Goal: Task Accomplishment & Management: Complete application form

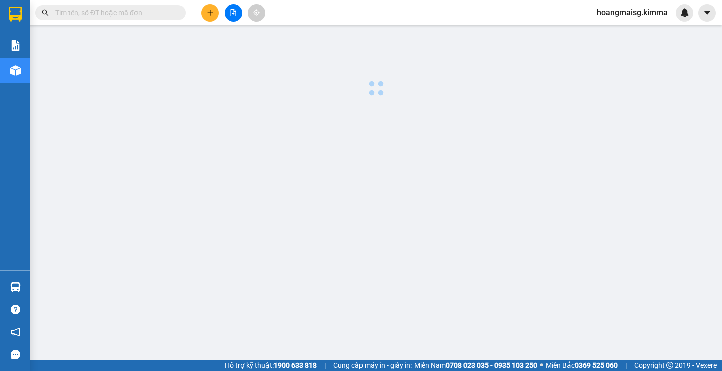
click at [207, 13] on icon "plus" at bounding box center [210, 12] width 7 height 7
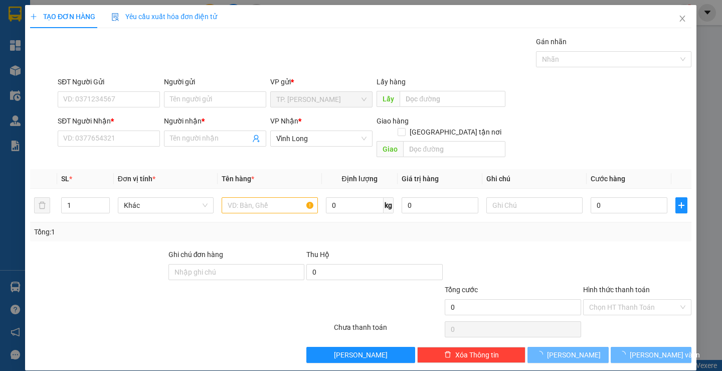
click at [207, 13] on span "Yêu cầu xuất hóa đơn điện tử" at bounding box center [165, 17] width 106 height 8
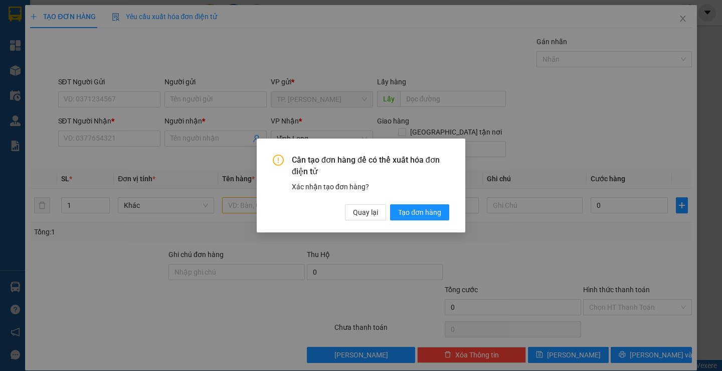
click at [88, 134] on div "Cần tạo đơn hàng để có thể xuất hóa đơn điện tử Xác nhận tạo đơn hàng? Quay lại…" at bounding box center [361, 185] width 722 height 371
drag, startPoint x: 364, startPoint y: 214, endPoint x: 256, endPoint y: 180, distance: 112.4
click at [364, 214] on span "Quay lại" at bounding box center [365, 212] width 25 height 11
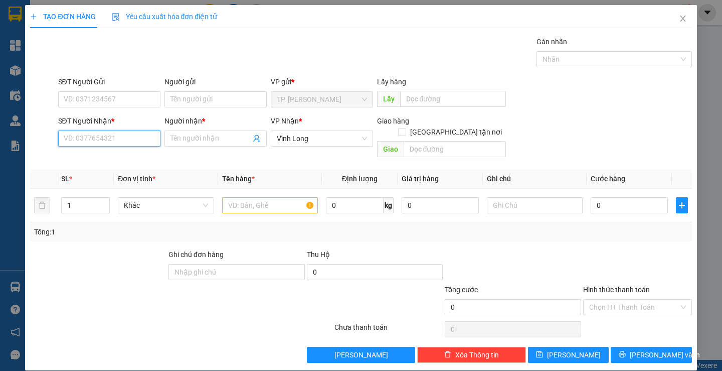
click at [98, 140] on input "SĐT Người Nhận *" at bounding box center [109, 138] width 102 height 16
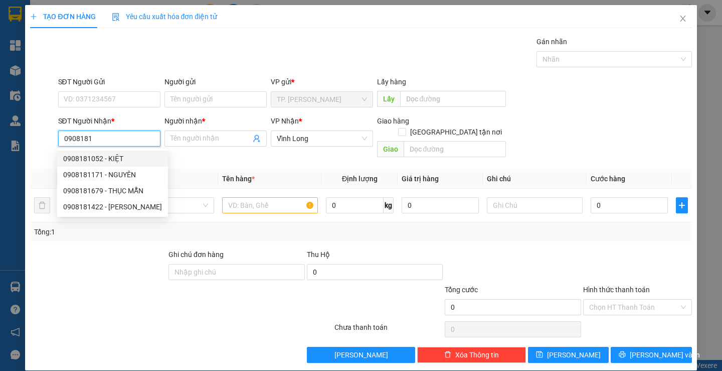
drag, startPoint x: 116, startPoint y: 158, endPoint x: 110, endPoint y: 147, distance: 12.8
click at [114, 155] on div "0908181052 - KIỆT" at bounding box center [112, 158] width 99 height 11
type input "0908181052"
type input "KIỆT"
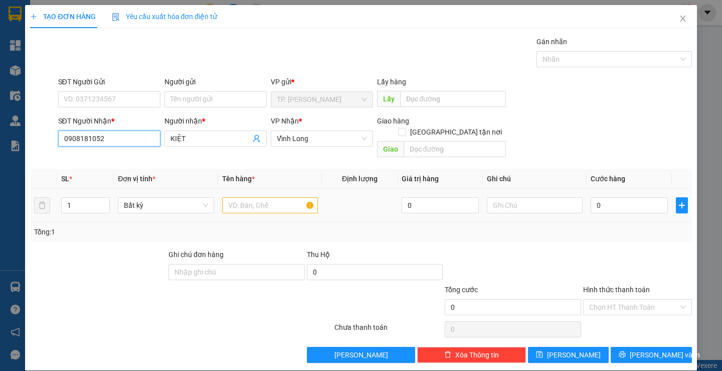
type input "0908181052"
drag, startPoint x: 266, startPoint y: 186, endPoint x: 270, endPoint y: 190, distance: 5.7
click at [269, 195] on div at bounding box center [270, 205] width 96 height 20
drag, startPoint x: 269, startPoint y: 201, endPoint x: 258, endPoint y: 196, distance: 11.9
click at [267, 201] on input "text" at bounding box center [270, 205] width 96 height 16
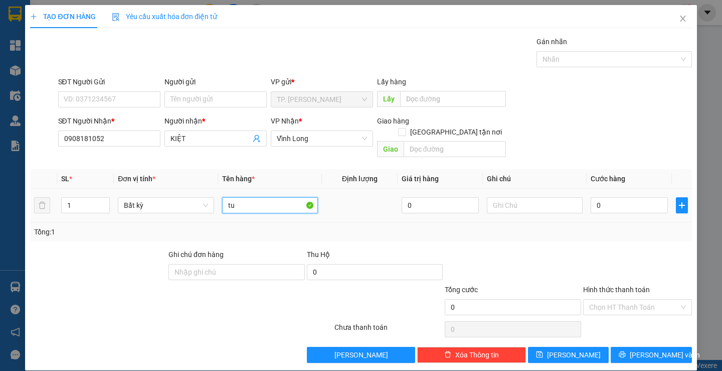
type input "t"
type input "TÚI"
click at [510, 197] on input "text" at bounding box center [535, 205] width 96 height 16
type input "VĂN"
type input "2"
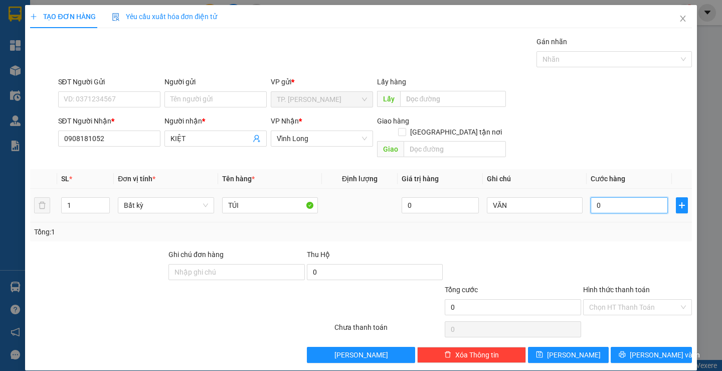
type input "2"
type input "20"
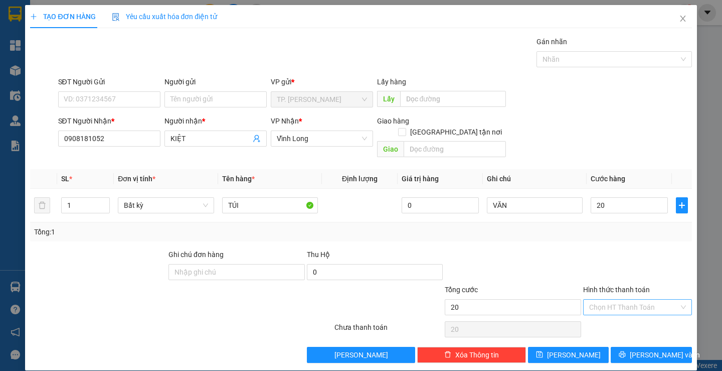
type input "20.000"
click at [615, 299] on input "Hình thức thanh toán" at bounding box center [634, 306] width 90 height 15
click at [588, 312] on div "Tại văn phòng" at bounding box center [631, 315] width 95 height 11
type input "0"
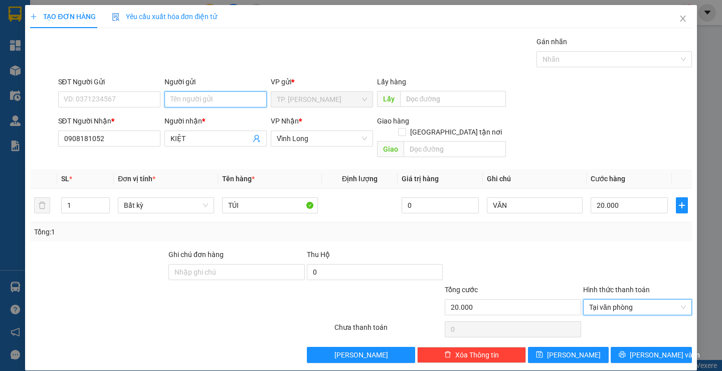
click at [227, 94] on input "Người gửi" at bounding box center [215, 99] width 102 height 16
type input "BA"
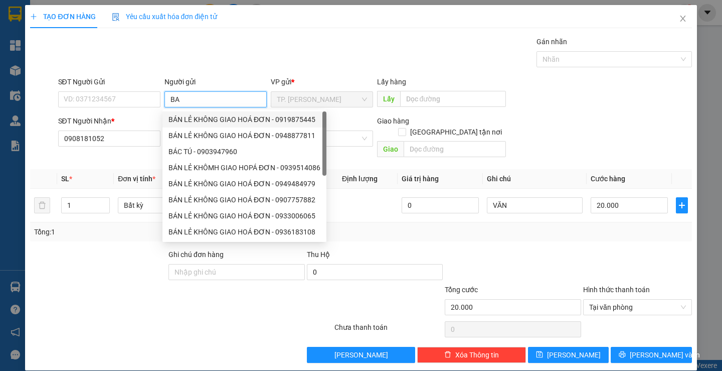
click at [183, 116] on div "BÁN LẺ KHÔNG GIAO HOÁ ĐƠN - 0919875445" at bounding box center [244, 119] width 152 height 11
type input "0919875445"
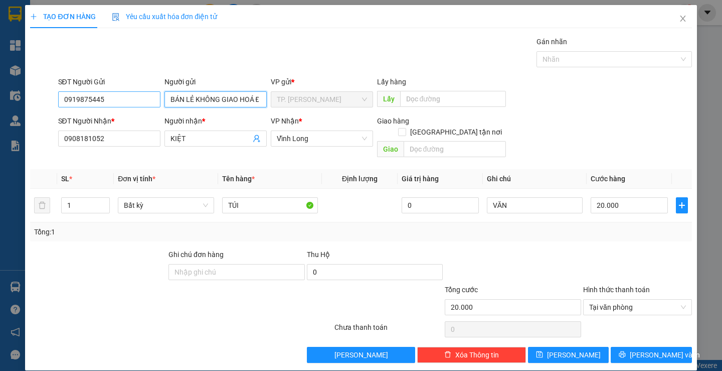
type input "BÁN LẺ KHÔNG GIAO HOÁ ĐƠN"
click at [115, 96] on input "0919875445" at bounding box center [109, 99] width 102 height 16
type input "0"
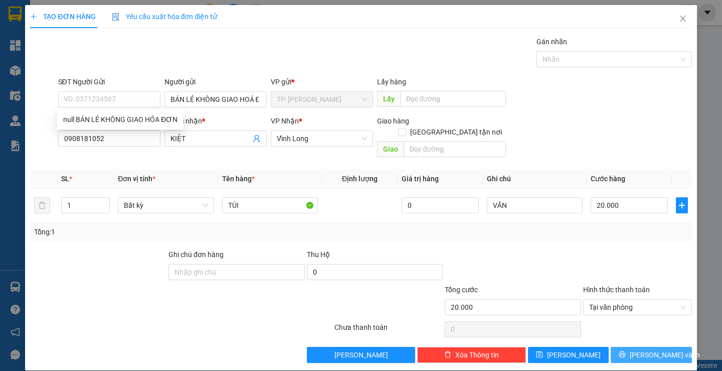
click at [657, 349] on span "[PERSON_NAME] và In" at bounding box center [665, 354] width 70 height 11
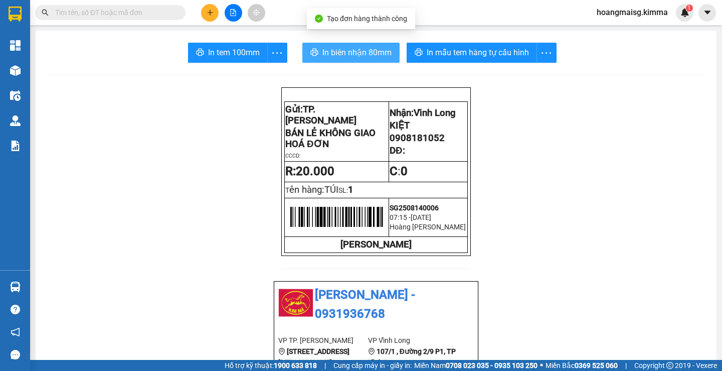
click at [346, 59] on span "In biên nhận 80mm" at bounding box center [356, 52] width 69 height 13
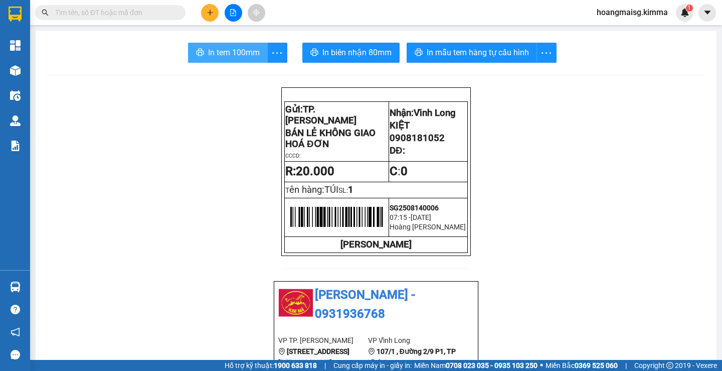
click at [242, 55] on span "In tem 100mm" at bounding box center [234, 52] width 52 height 13
click at [107, 9] on input "text" at bounding box center [114, 12] width 118 height 11
drag, startPoint x: 107, startPoint y: 9, endPoint x: 231, endPoint y: 113, distance: 161.9
click at [115, 16] on input "text" at bounding box center [114, 12] width 118 height 11
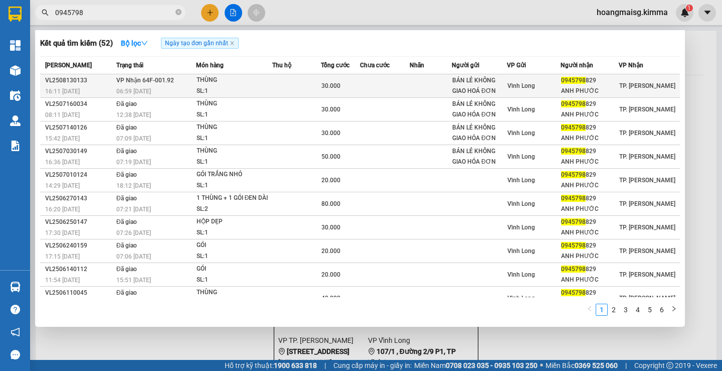
type input "0945798"
click at [415, 80] on td at bounding box center [431, 86] width 42 height 24
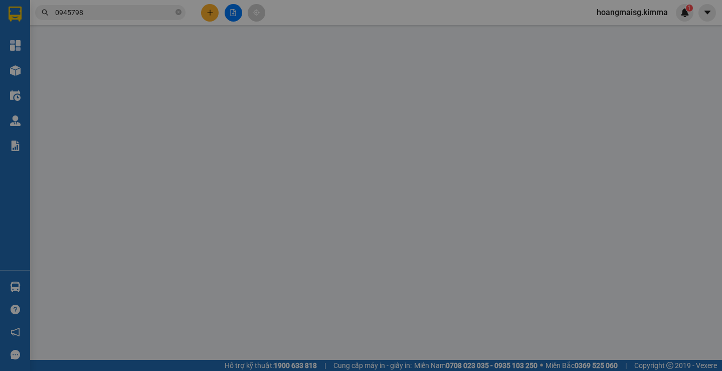
type input "BÁN LẺ KHÔNG GIAO HOÁ ĐƠN"
type input "0945798829"
type input "ANH PHƯỚC"
type input "30.000"
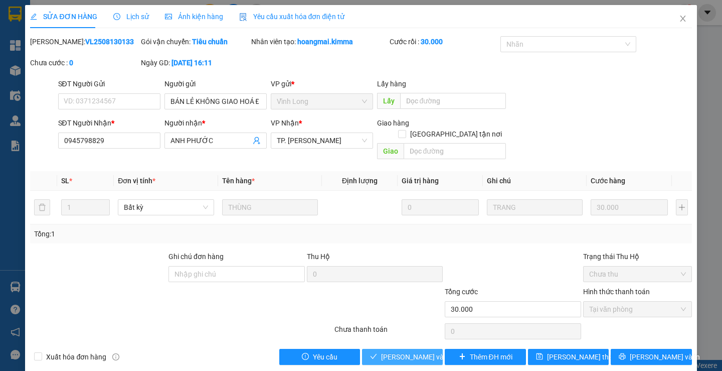
click at [419, 351] on span "[PERSON_NAME] và Giao hàng" at bounding box center [429, 356] width 96 height 11
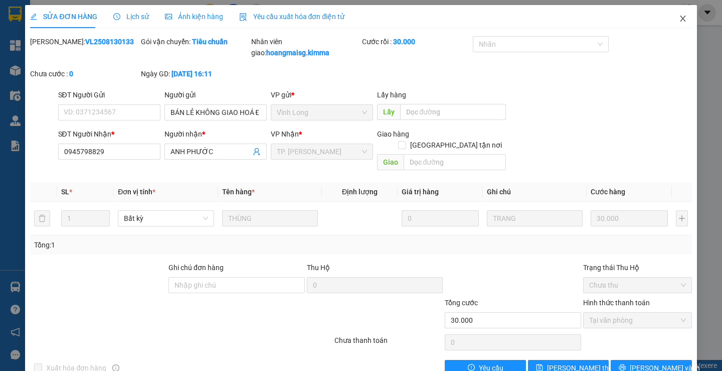
drag, startPoint x: 677, startPoint y: 19, endPoint x: 547, endPoint y: 20, distance: 130.4
click at [679, 19] on icon "close" at bounding box center [683, 19] width 8 height 8
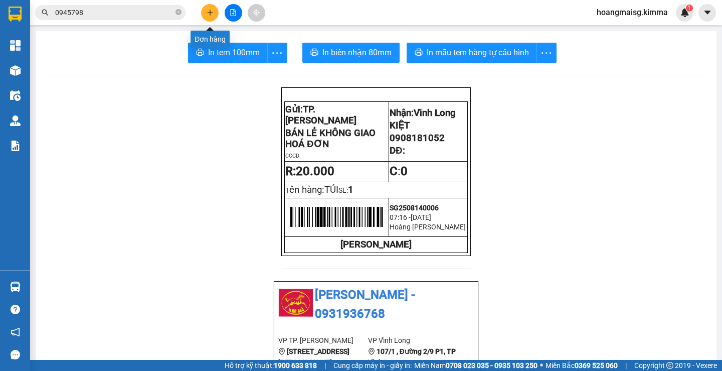
click at [204, 15] on button at bounding box center [210, 13] width 18 height 18
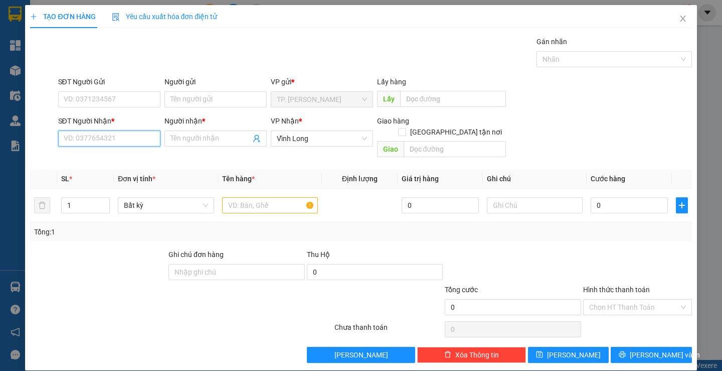
click at [99, 137] on input "SĐT Người Nhận *" at bounding box center [109, 138] width 102 height 16
click at [120, 155] on div "0949851488 - [GEOGRAPHIC_DATA]" at bounding box center [119, 158] width 113 height 11
type input "0949851488"
type input "[PERSON_NAME]"
type input "0949851488"
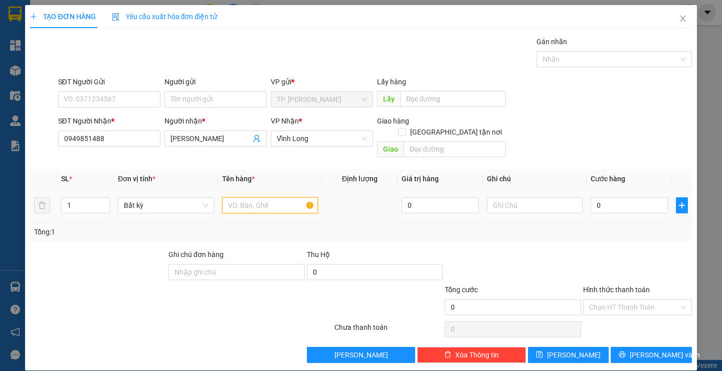
click at [292, 197] on input "text" at bounding box center [270, 205] width 96 height 16
type input "THÙNG MUSS"
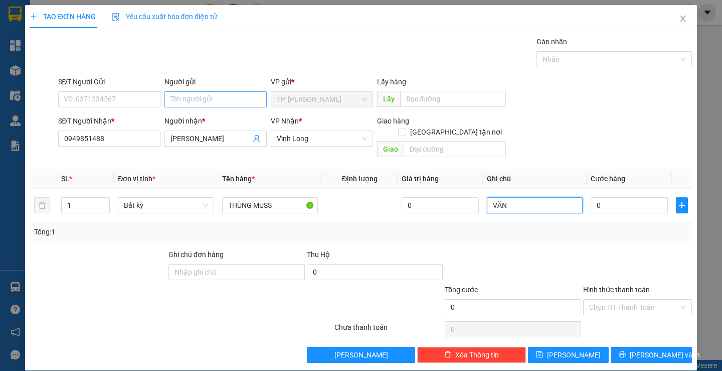
type input "VĂN"
drag, startPoint x: 212, startPoint y: 105, endPoint x: 195, endPoint y: 95, distance: 19.1
click at [197, 96] on input "Người gửi" at bounding box center [215, 99] width 102 height 16
type input "B"
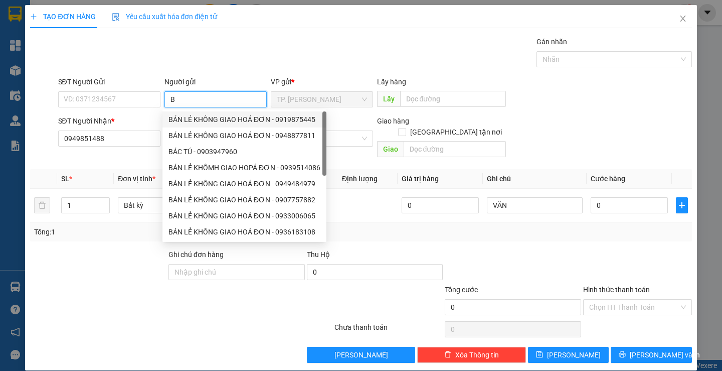
click at [208, 124] on div "BÁN LẺ KHÔNG GIAO HOÁ ĐƠN - 0919875445" at bounding box center [244, 119] width 152 height 11
type input "0919875445"
type input "BÁN LẺ KHÔNG GIAO HOÁ ĐƠN"
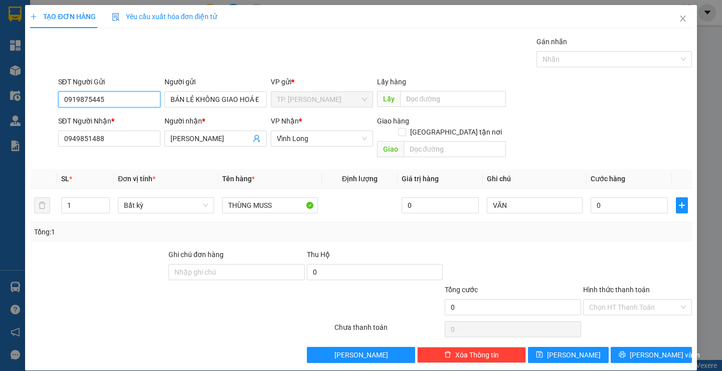
drag, startPoint x: 133, startPoint y: 101, endPoint x: 128, endPoint y: 99, distance: 5.2
click at [129, 99] on input "0919875445" at bounding box center [109, 99] width 102 height 16
type input "0"
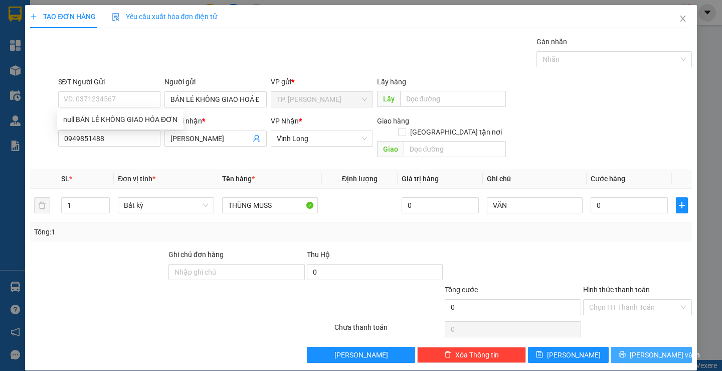
click at [642, 349] on span "[PERSON_NAME] và In" at bounding box center [665, 354] width 70 height 11
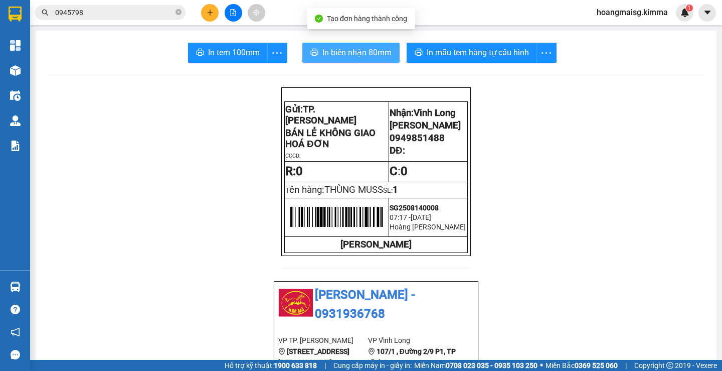
click at [344, 59] on button "In biên nhận 80mm" at bounding box center [350, 53] width 97 height 20
click at [344, 58] on span "In biên nhận 80mm" at bounding box center [356, 52] width 69 height 13
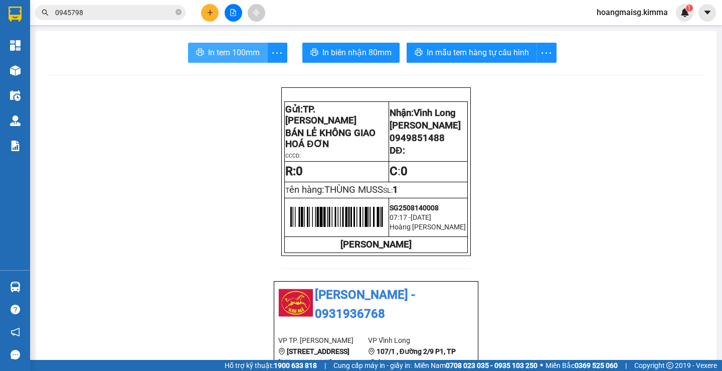
click at [226, 48] on span "In tem 100mm" at bounding box center [234, 52] width 52 height 13
click at [179, 12] on icon "close-circle" at bounding box center [178, 12] width 6 height 6
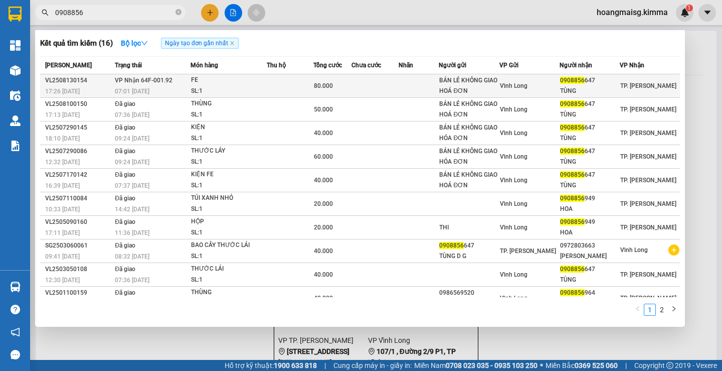
type input "0908856"
click at [399, 82] on td at bounding box center [375, 86] width 48 height 24
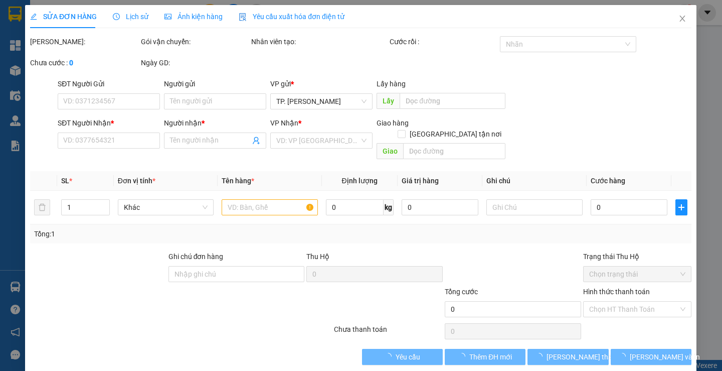
type input "BÁN LẺ KHÔNG GIAO HOÁ ĐƠN"
type input "0908856647"
type input "TÙNG"
type input "80.000"
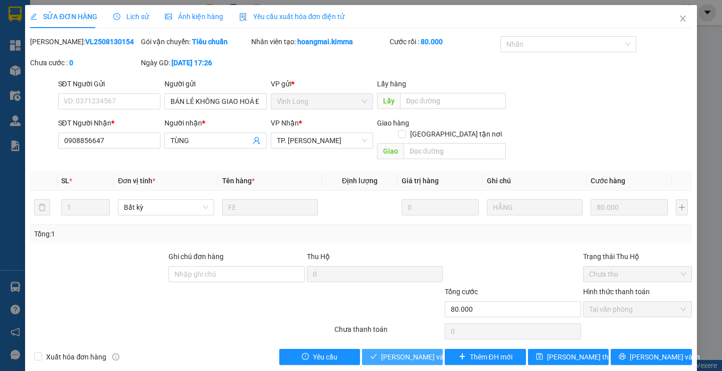
click at [403, 351] on span "[PERSON_NAME] và Giao hàng" at bounding box center [429, 356] width 96 height 11
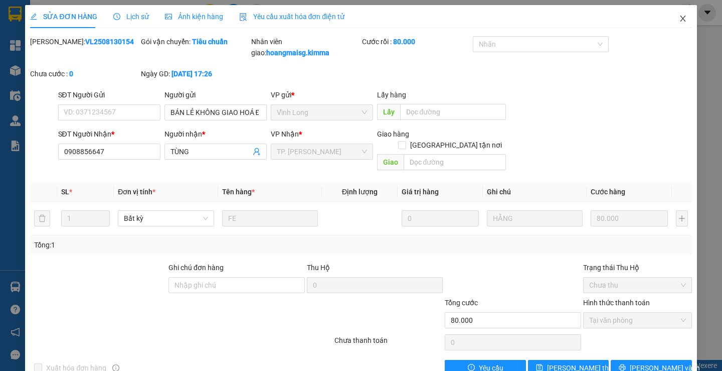
click at [679, 17] on icon "close" at bounding box center [683, 19] width 8 height 8
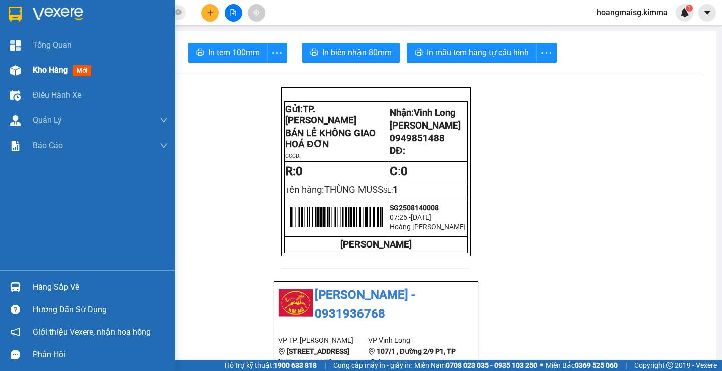
click at [21, 70] on div at bounding box center [16, 71] width 18 height 18
